Goal: Task Accomplishment & Management: Manage account settings

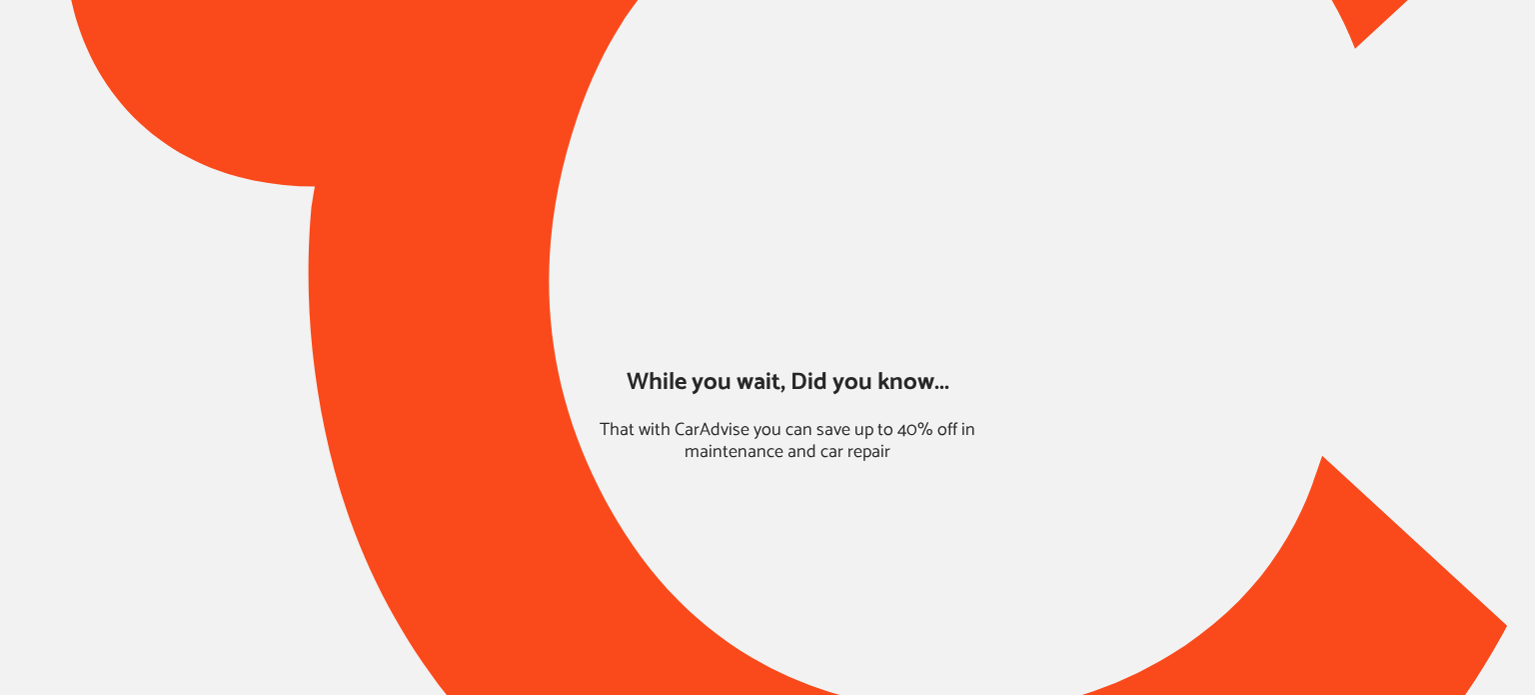
type input "*****"
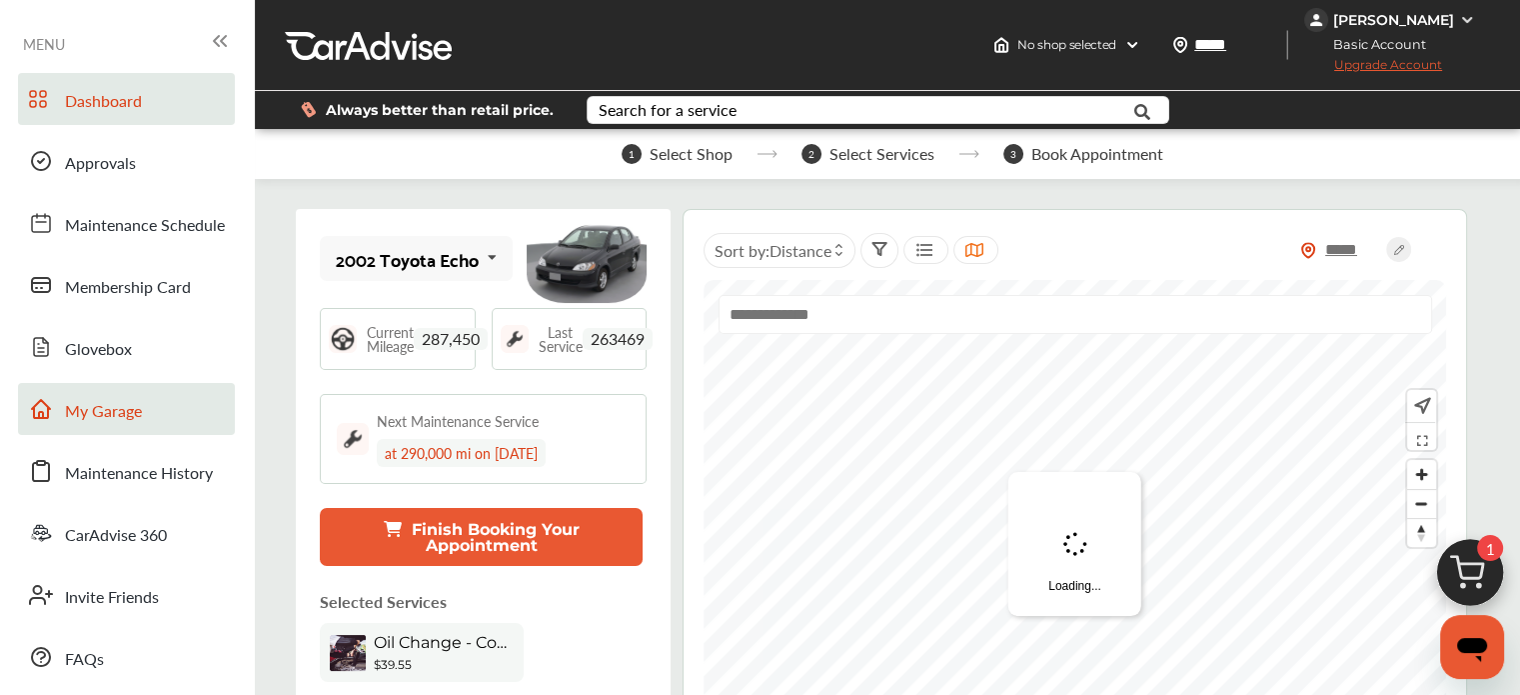
click at [169, 401] on link "My Garage" at bounding box center [126, 409] width 217 height 52
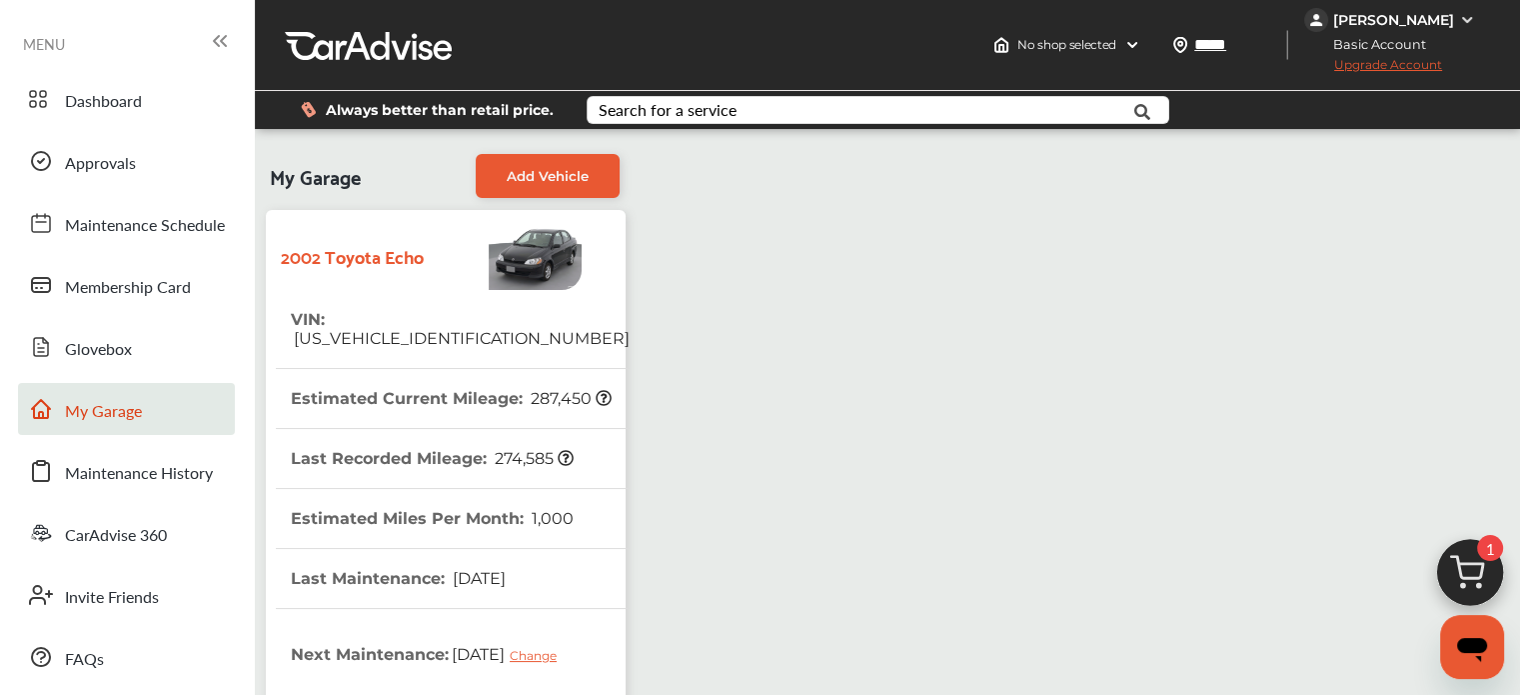
click at [367, 251] on strong "2002 Toyota Echo" at bounding box center [352, 255] width 143 height 31
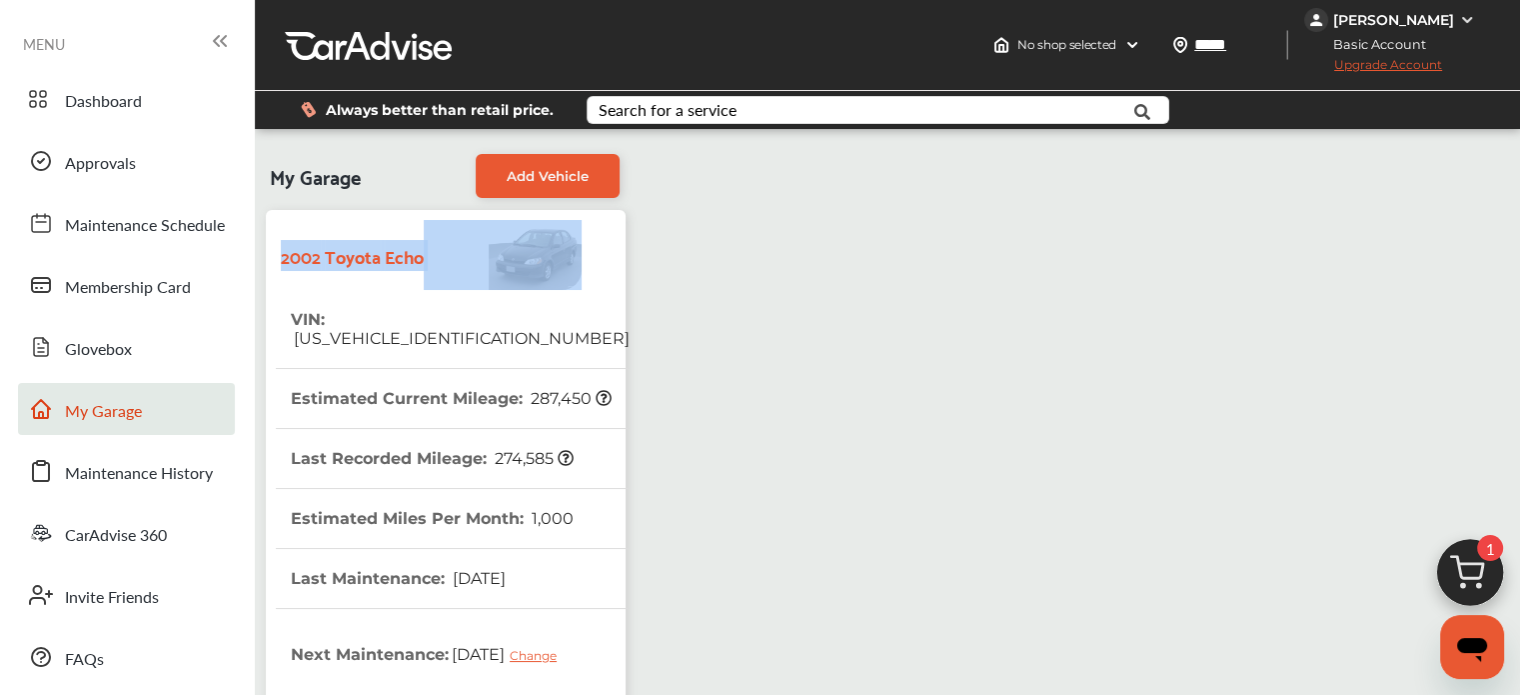
click at [367, 251] on strong "2002 Toyota Echo" at bounding box center [352, 255] width 143 height 31
copy strong "2002 Toyota Echo"
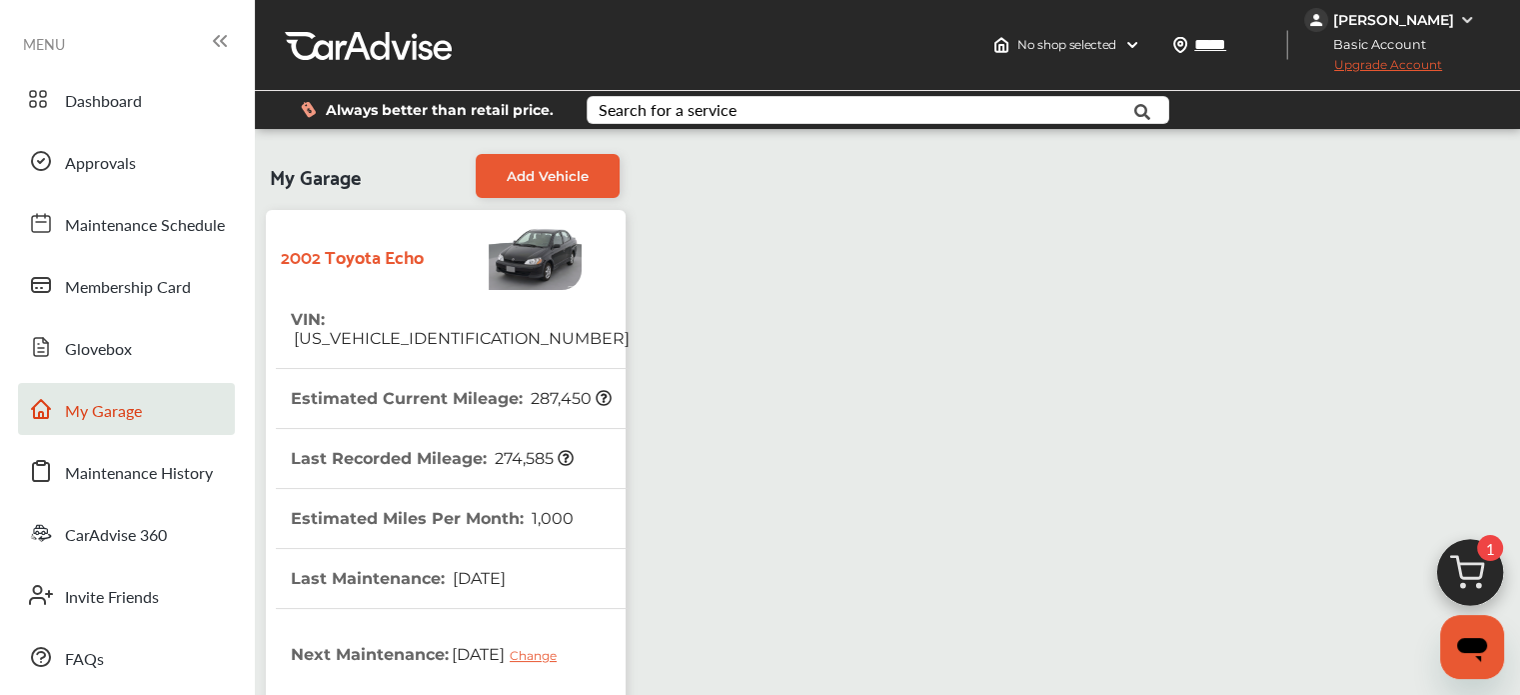
click at [695, 310] on div "My Garage Add Vehicle 2002 Toyota Echo VIN : [US_VEHICLE_IDENTIFICATION_NUMBER]…" at bounding box center [887, 637] width 1255 height 987
